Goal: Communication & Community: Connect with others

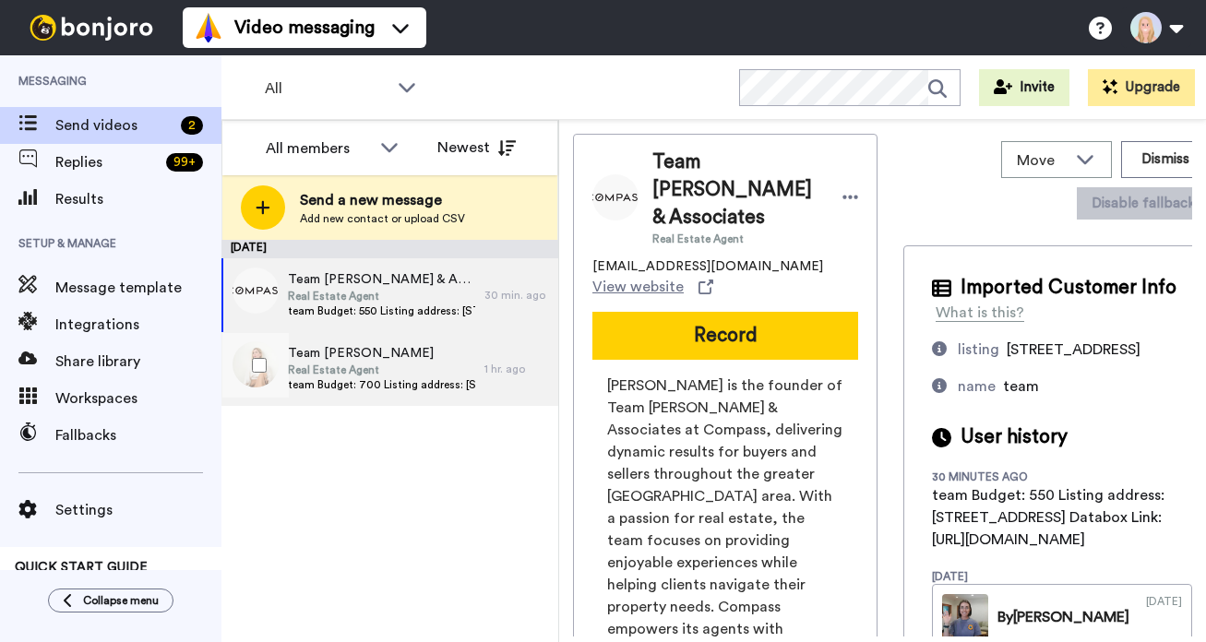
click at [428, 382] on span "team Budget: 700 Listing address: [STREET_ADDRESS] Databox Link: [URL][DOMAIN_N…" at bounding box center [381, 384] width 187 height 15
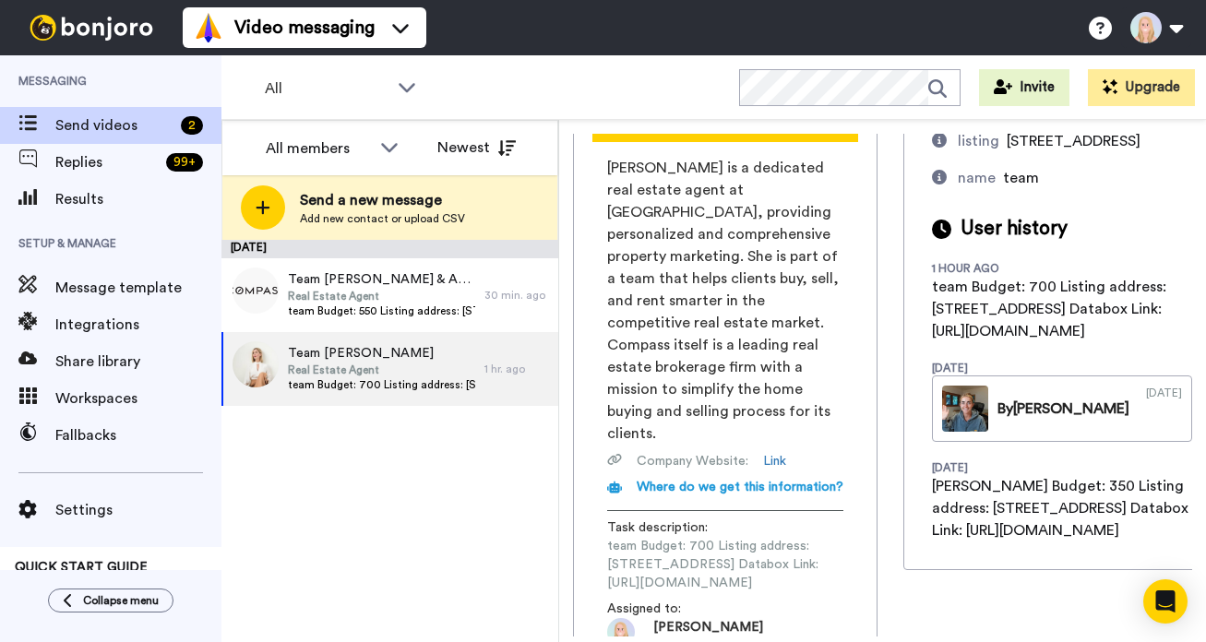
scroll to position [0, 250]
drag, startPoint x: 606, startPoint y: 519, endPoint x: 885, endPoint y: 521, distance: 278.6
click at [885, 521] on div "Team [PERSON_NAME] Real Estate Agent [PERSON_NAME][EMAIL_ADDRESS][PERSON_NAME][…" at bounding box center [882, 385] width 619 height 503
copy span "[URL][DOMAIN_NAME]"
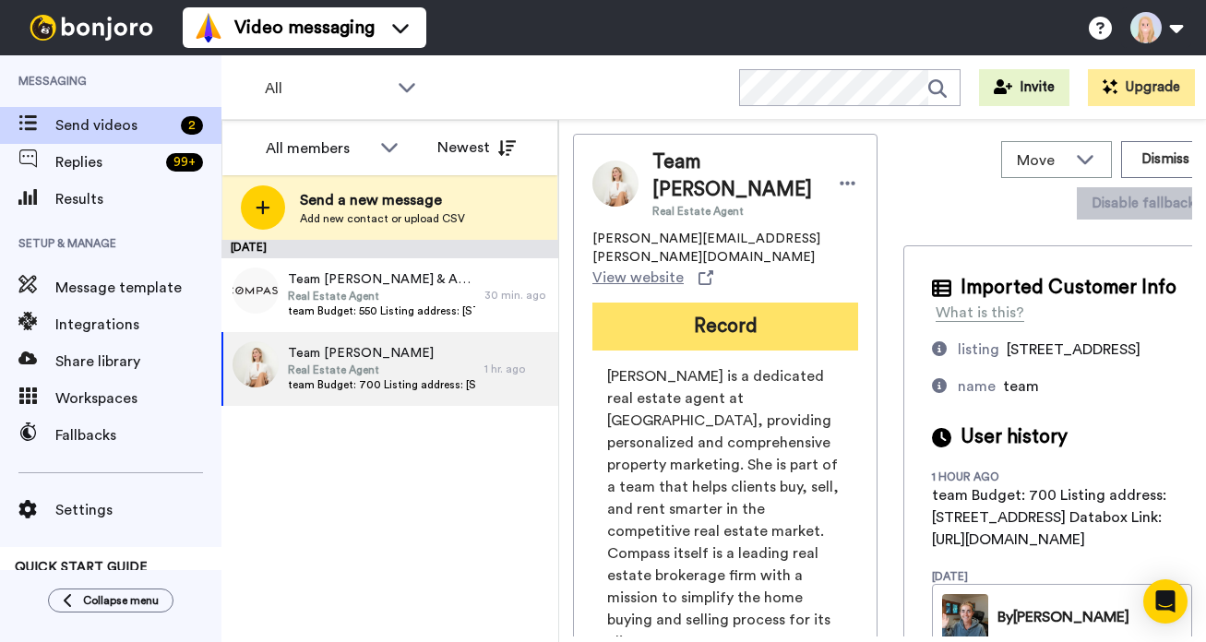
click at [602, 310] on button "Record" at bounding box center [725, 327] width 266 height 48
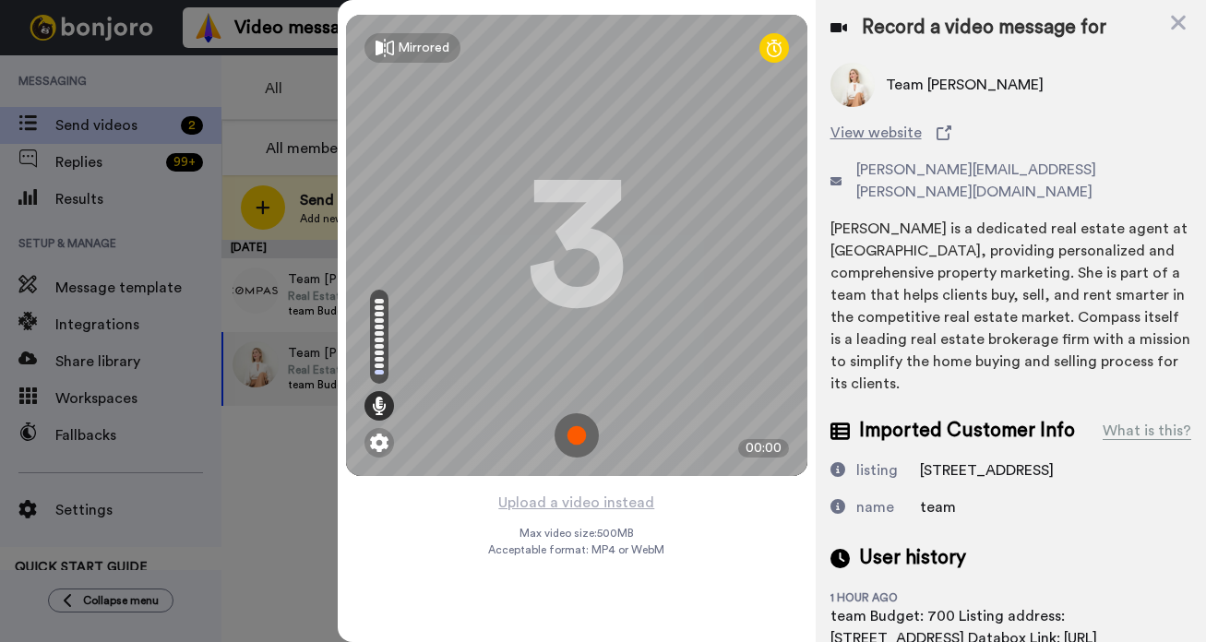
click at [578, 435] on img at bounding box center [576, 435] width 44 height 44
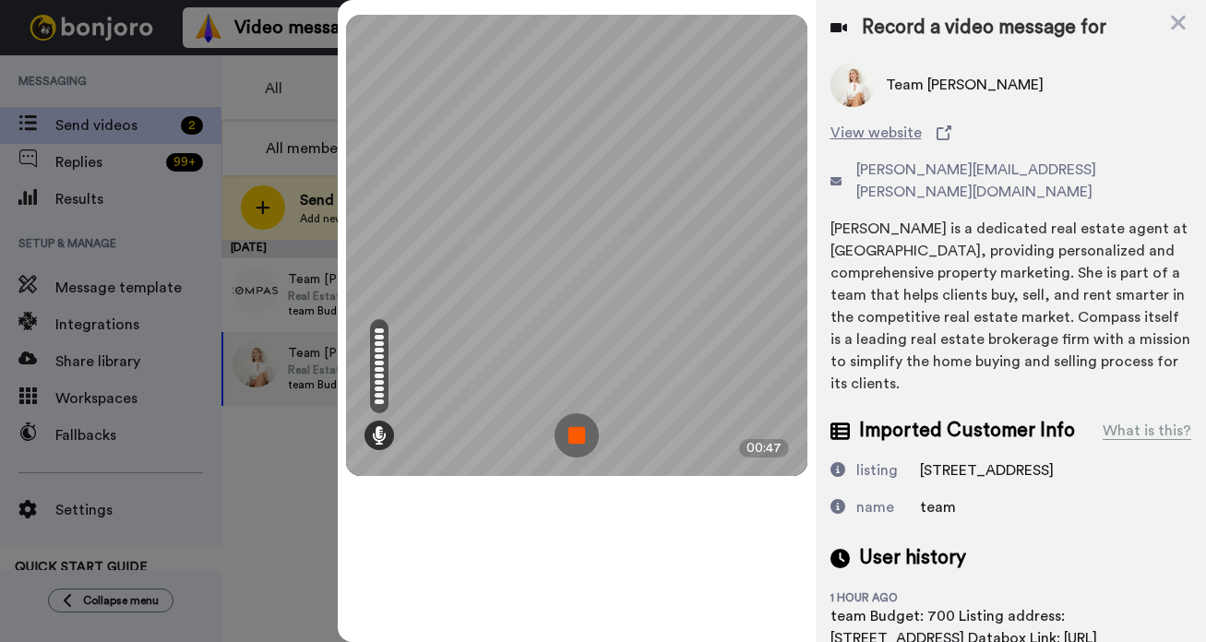
click at [585, 438] on img at bounding box center [576, 435] width 44 height 44
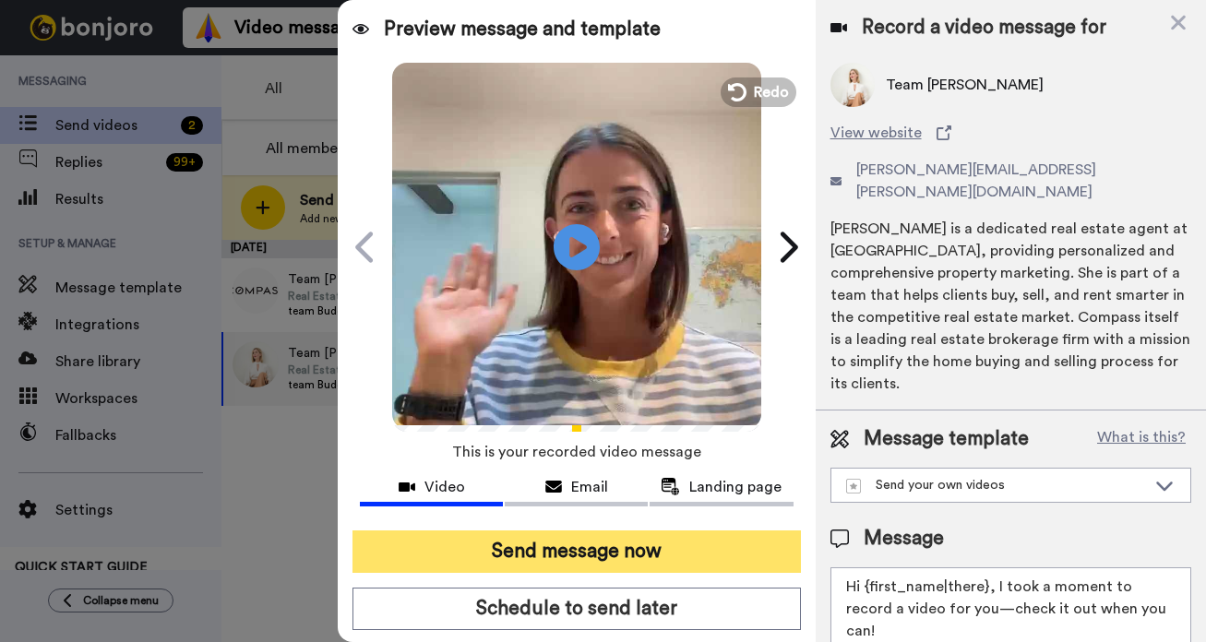
click at [619, 555] on button "Send message now" at bounding box center [576, 551] width 448 height 42
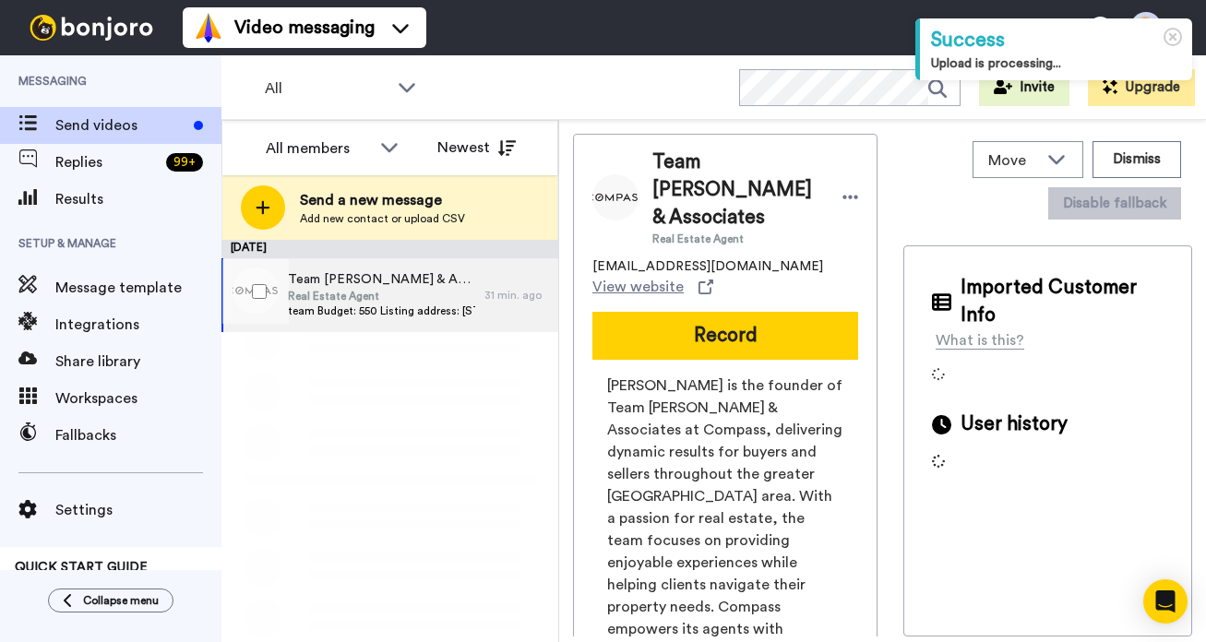
click at [432, 295] on span "Real Estate Agent" at bounding box center [381, 296] width 187 height 15
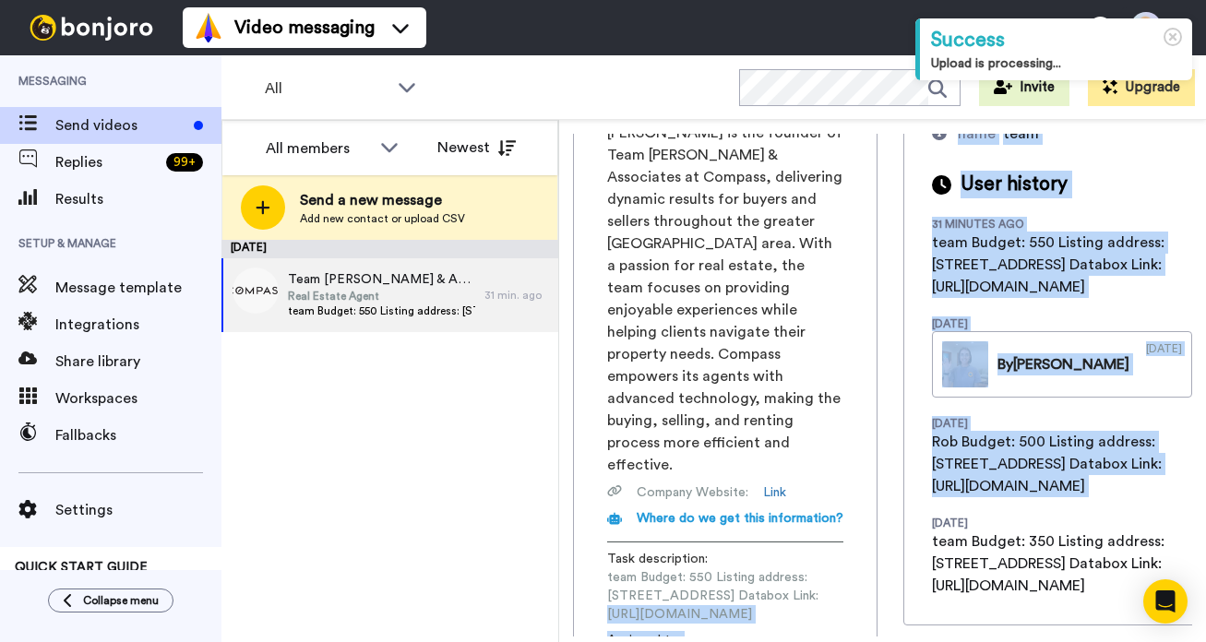
scroll to position [0, 260]
drag, startPoint x: 605, startPoint y: 520, endPoint x: 881, endPoint y: 520, distance: 275.8
click at [877, 520] on div "Team Rob Lamb & Associates Real Estate Agent rob.lamb@compass.com View website …" at bounding box center [725, 286] width 304 height 811
copy span "https://app.databox.com/datawall/84c9689c42166846dd52a0930eb69afd2b5da2c68dfe920"
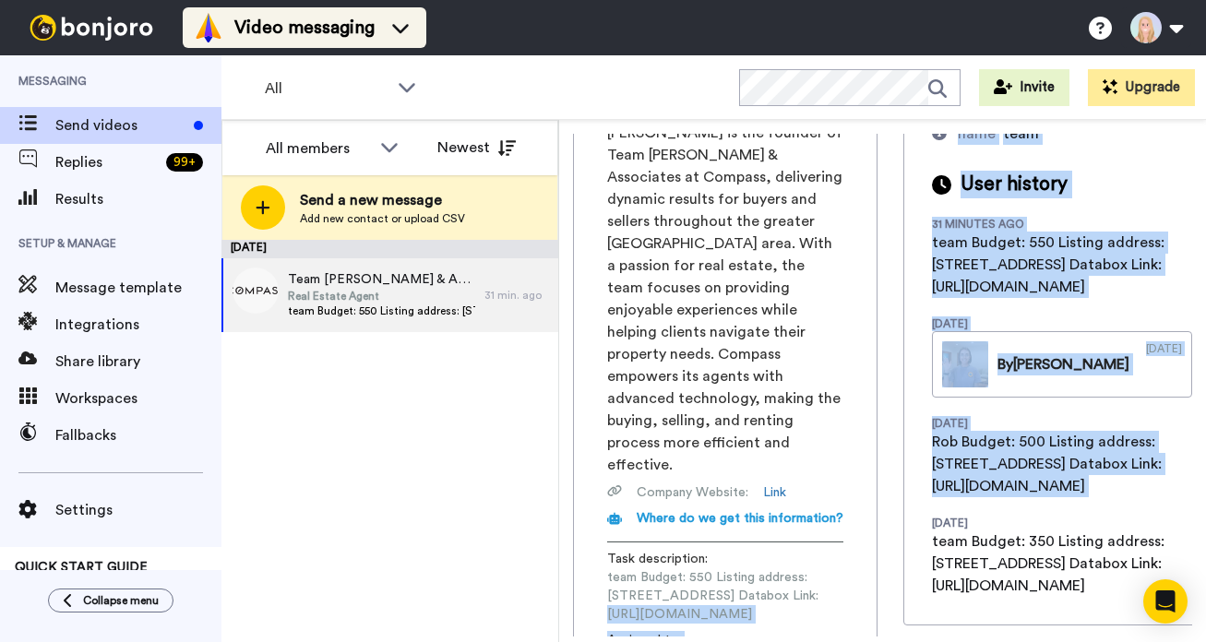
scroll to position [0, 0]
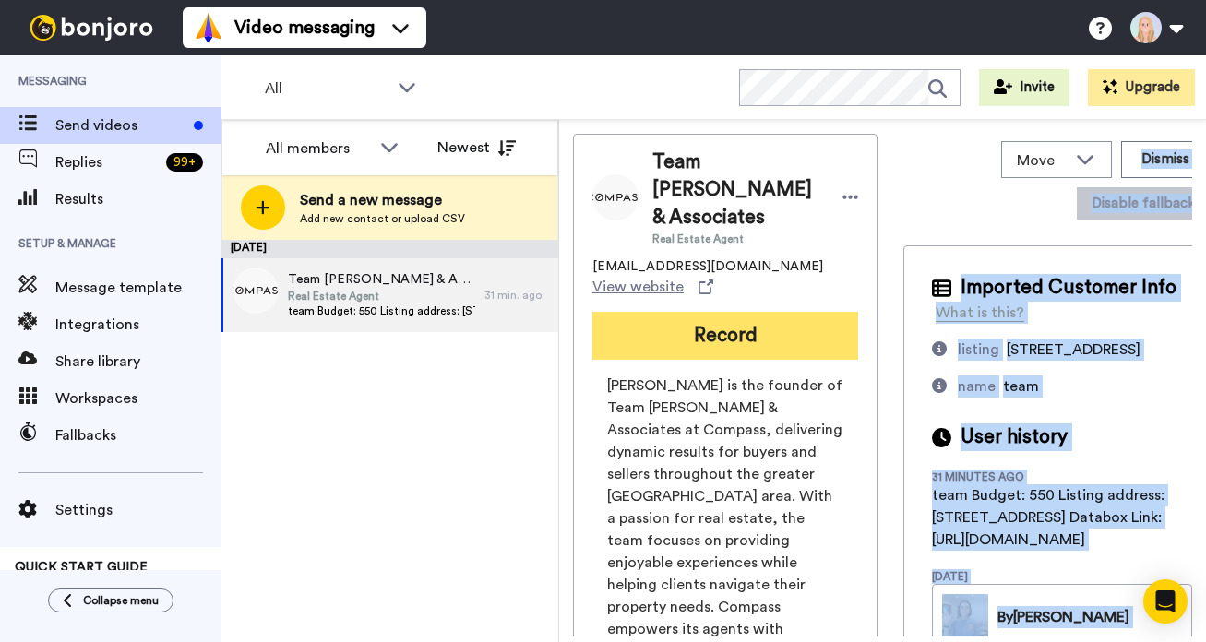
click at [606, 312] on button "Record" at bounding box center [725, 336] width 266 height 48
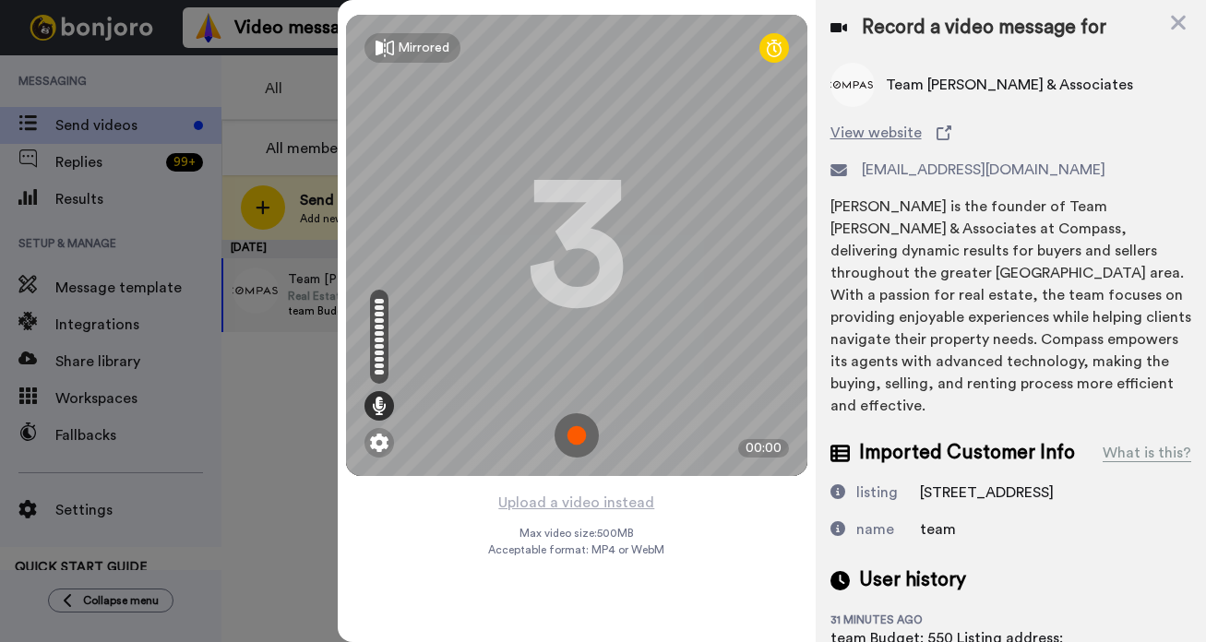
click at [579, 434] on img at bounding box center [576, 435] width 44 height 44
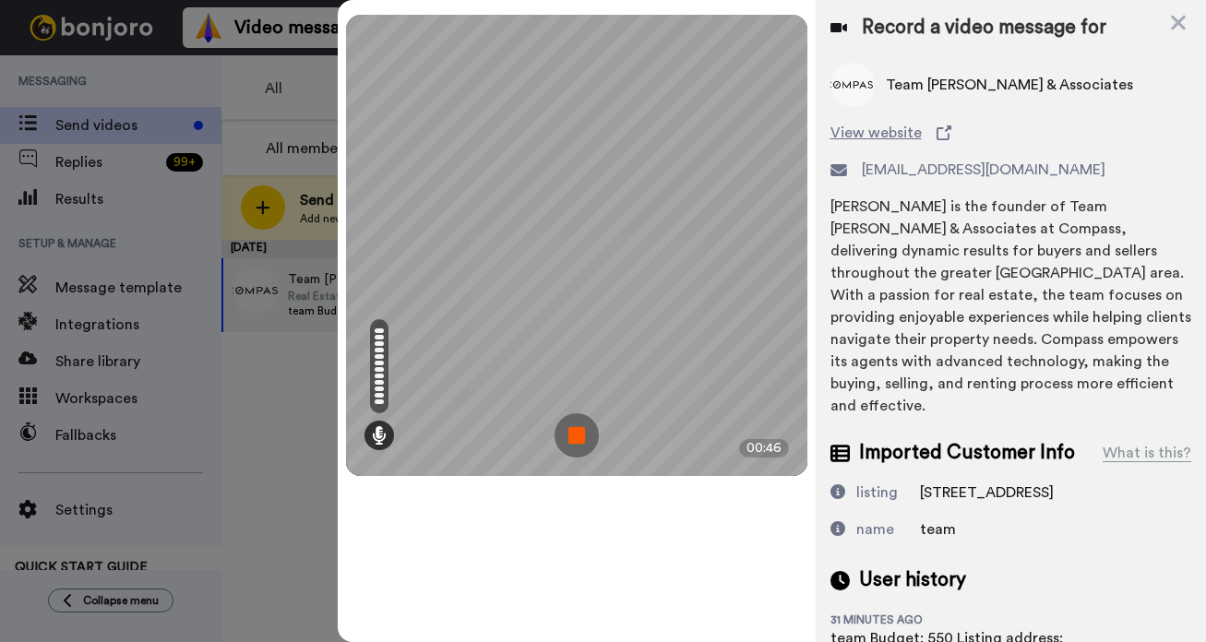
click at [579, 434] on img at bounding box center [576, 435] width 44 height 44
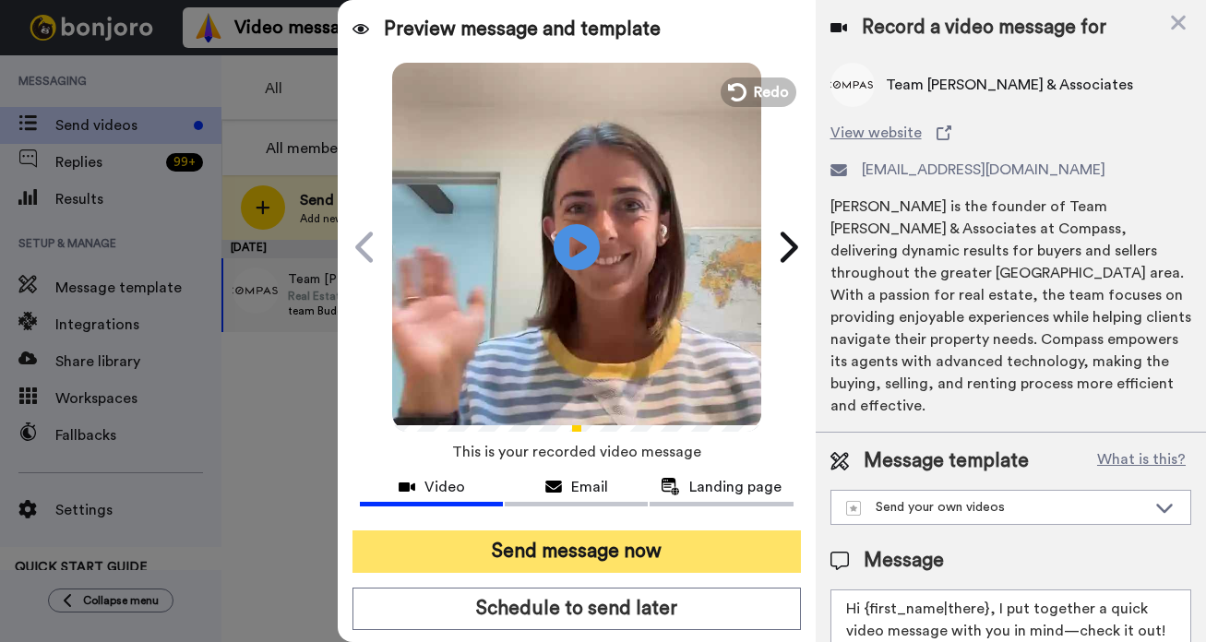
click at [607, 550] on button "Send message now" at bounding box center [576, 551] width 448 height 42
